Goal: Task Accomplishment & Management: Use online tool/utility

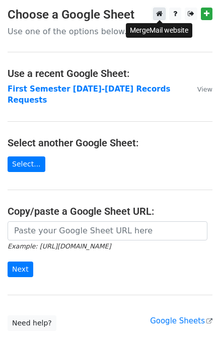
click at [160, 11] on icon at bounding box center [159, 13] width 7 height 7
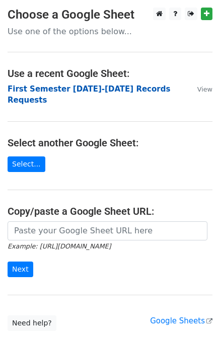
click at [109, 87] on strong "First Semester [DATE]-[DATE] Records Requests" at bounding box center [89, 94] width 162 height 21
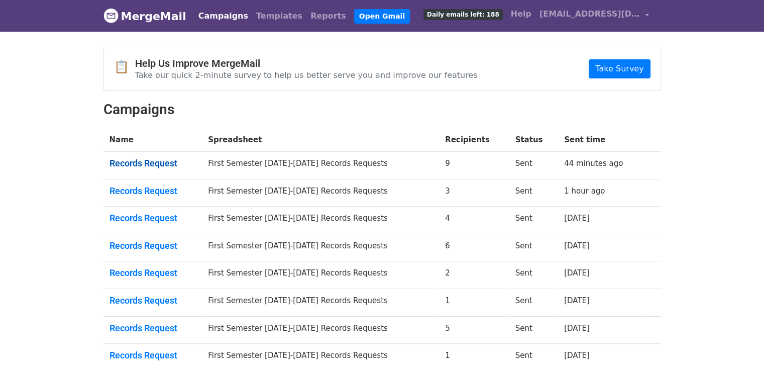
click at [160, 163] on link "Records Request" at bounding box center [153, 163] width 87 height 11
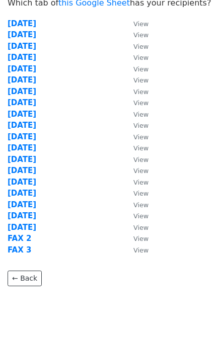
scroll to position [56, 0]
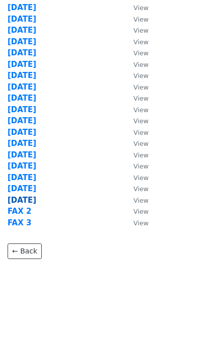
click at [26, 199] on strong "8/19/25" at bounding box center [22, 199] width 29 height 9
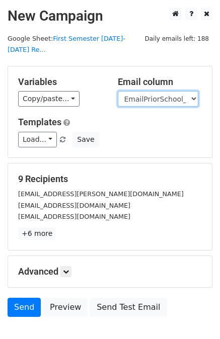
click at [151, 91] on select "User ID Last Name First Name Start Year Enrollment Date Birthday_Age Reported G…" at bounding box center [158, 99] width 80 height 16
select select "FaxPriorSchool1_2021"
click at [118, 91] on select "User ID Last Name First Name Start Year Enrollment Date Birthday_Age Reported G…" at bounding box center [158, 99] width 80 height 16
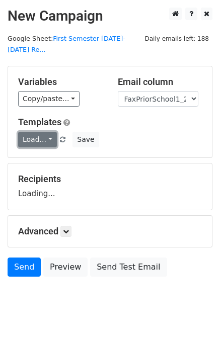
click at [37, 132] on link "Load..." at bounding box center [37, 140] width 39 height 16
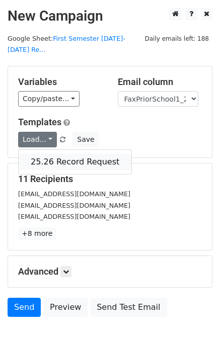
click at [53, 154] on link "25.26 Record Request" at bounding box center [75, 162] width 113 height 16
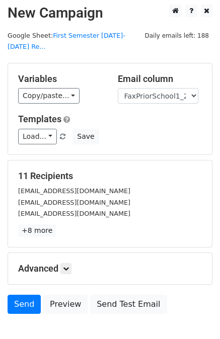
scroll to position [50, 0]
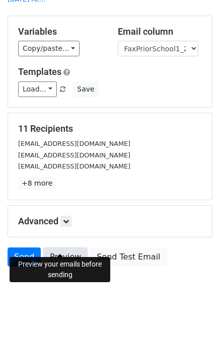
click at [60, 247] on link "Preview" at bounding box center [65, 256] width 44 height 19
click at [22, 247] on link "Send" at bounding box center [24, 256] width 33 height 19
